Goal: Transaction & Acquisition: Purchase product/service

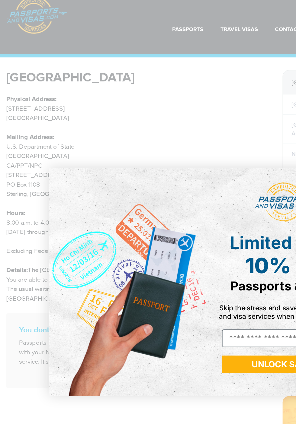
click at [134, 85] on div "Close dialog Limited Offer: 10% Off Passports & Visas! Skip the stress and save…" at bounding box center [148, 212] width 296 height 424
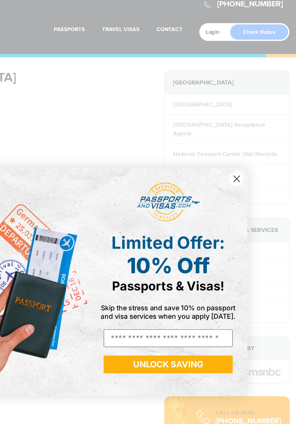
click at [255, 141] on circle "Close dialog" at bounding box center [253, 138] width 10 height 10
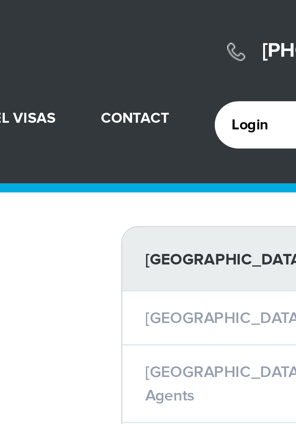
scroll to position [0, 169]
click at [207, 31] on link "Contact" at bounding box center [205, 31] width 18 height 5
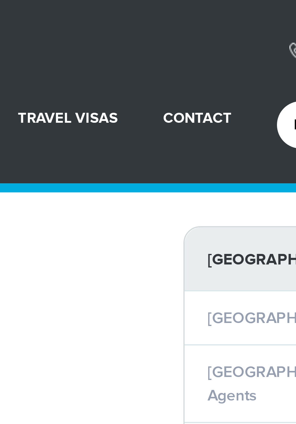
scroll to position [0, 152]
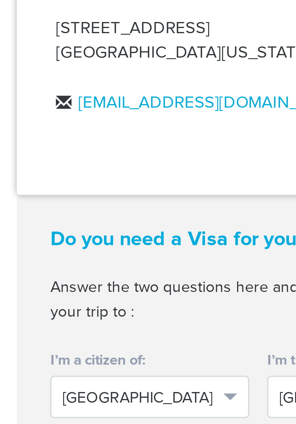
scroll to position [1214, 0]
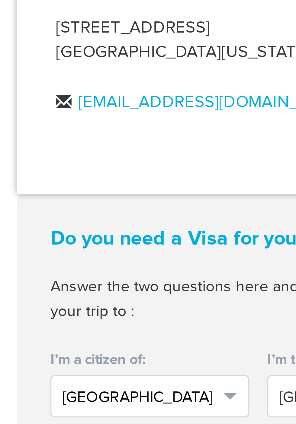
click at [42, 345] on button "United States" at bounding box center [41, 350] width 54 height 11
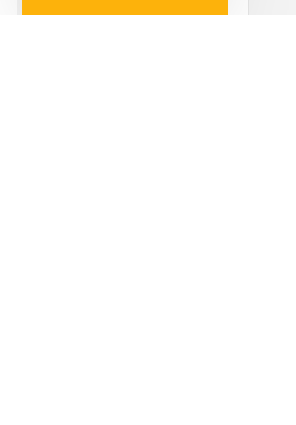
scroll to position [1119, 0]
click at [24, 424] on div at bounding box center [148, 212] width 296 height 425
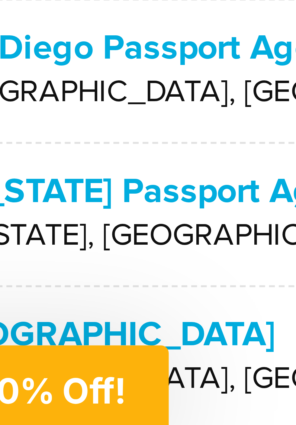
scroll to position [1, 0]
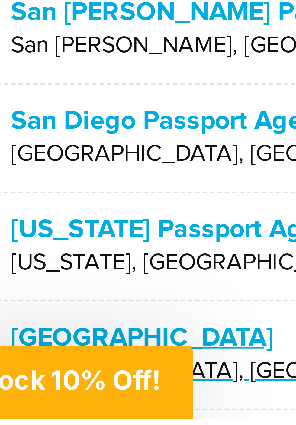
click at [66, 409] on p "[GEOGRAPHIC_DATA]" at bounding box center [87, 408] width 126 height 6
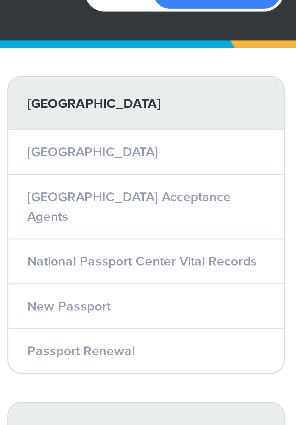
click at [241, 152] on link "Passport Renewal" at bounding box center [225, 149] width 35 height 5
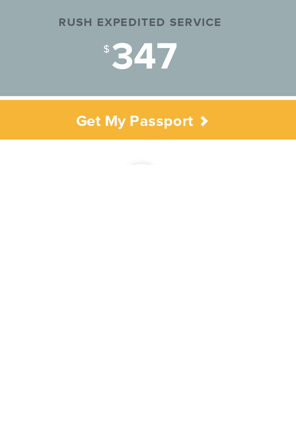
scroll to position [39, 0]
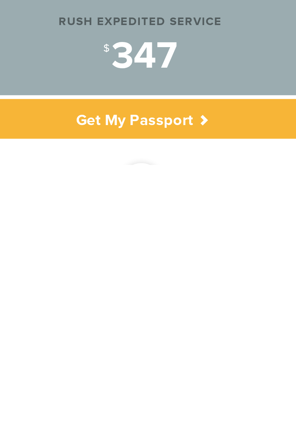
click at [152, 424] on div "7" at bounding box center [148, 432] width 17 height 17
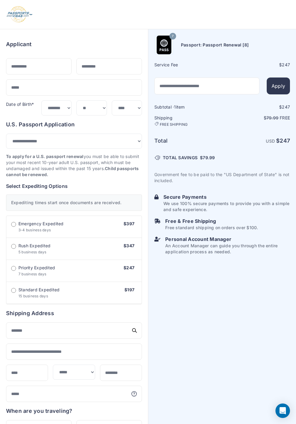
select select "*******"
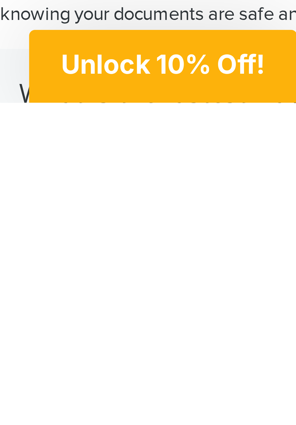
scroll to position [1564, 0]
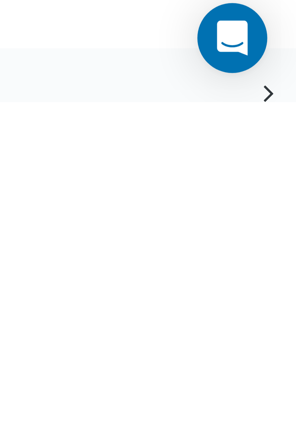
click at [289, 421] on icon at bounding box center [290, 423] width 6 height 4
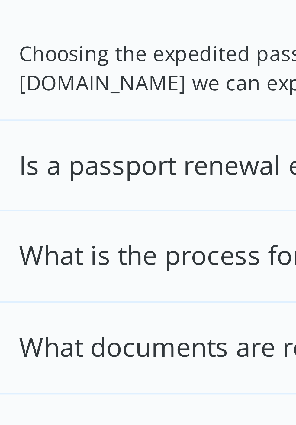
scroll to position [1771, 0]
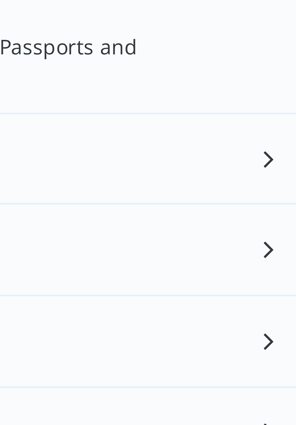
click at [292, 255] on icon at bounding box center [290, 257] width 6 height 4
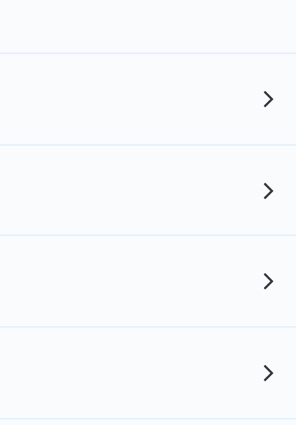
click at [291, 320] on icon at bounding box center [290, 322] width 6 height 4
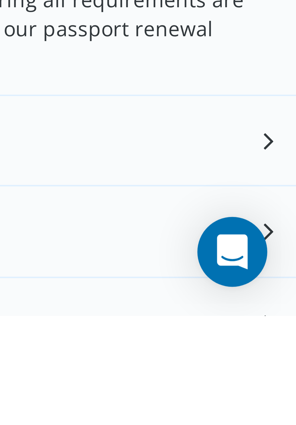
click at [291, 386] on icon at bounding box center [290, 388] width 6 height 4
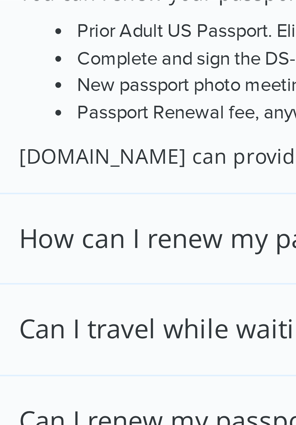
scroll to position [1985, 0]
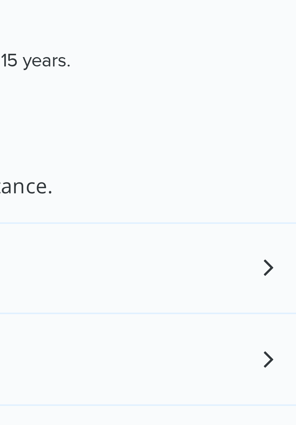
click at [290, 240] on icon at bounding box center [290, 242] width 6 height 4
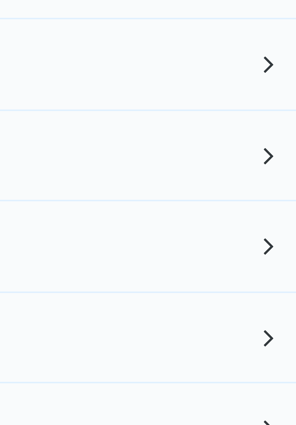
click at [290, 305] on icon at bounding box center [290, 307] width 6 height 4
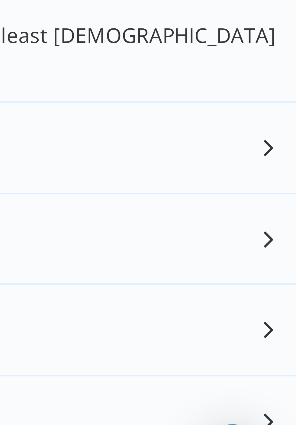
click at [289, 345] on icon at bounding box center [290, 347] width 6 height 4
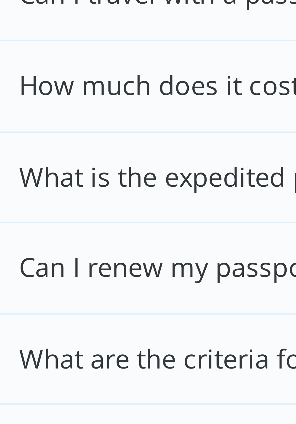
scroll to position [2245, 0]
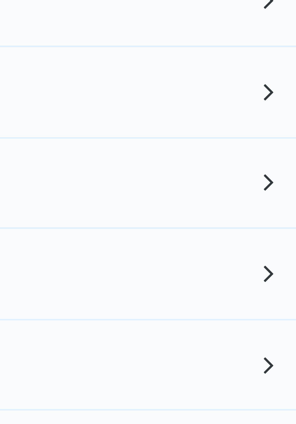
click at [292, 195] on icon at bounding box center [290, 197] width 6 height 4
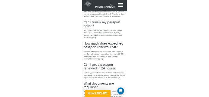
scroll to position [1861, 0]
